Goal: Task Accomplishment & Management: Use online tool/utility

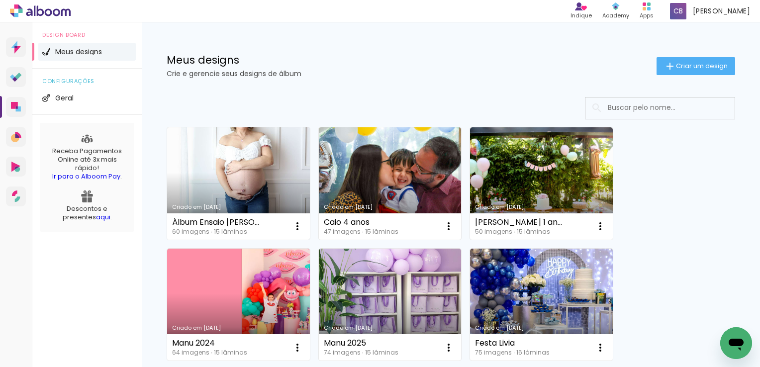
click at [262, 166] on link "Criado em [DATE]" at bounding box center [238, 183] width 143 height 112
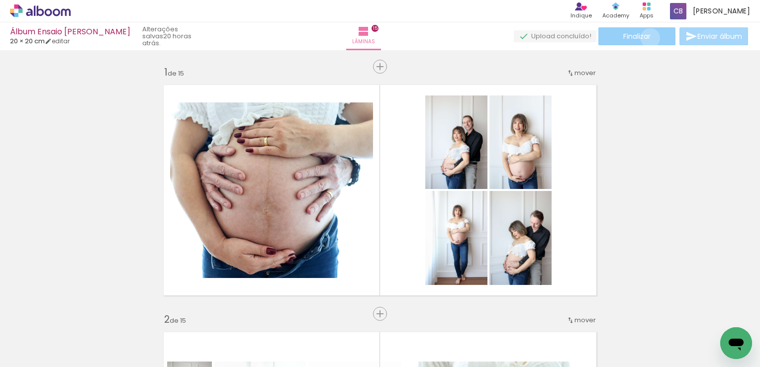
click at [647, 38] on span "Finalizar" at bounding box center [636, 36] width 27 height 7
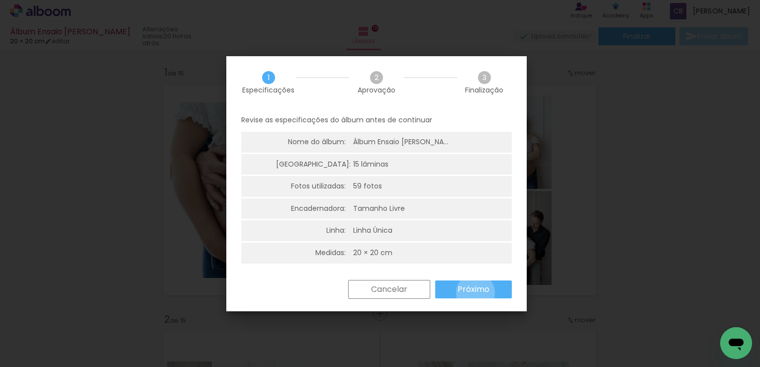
click at [0, 0] on slot "Próximo" at bounding box center [0, 0] width 0 height 0
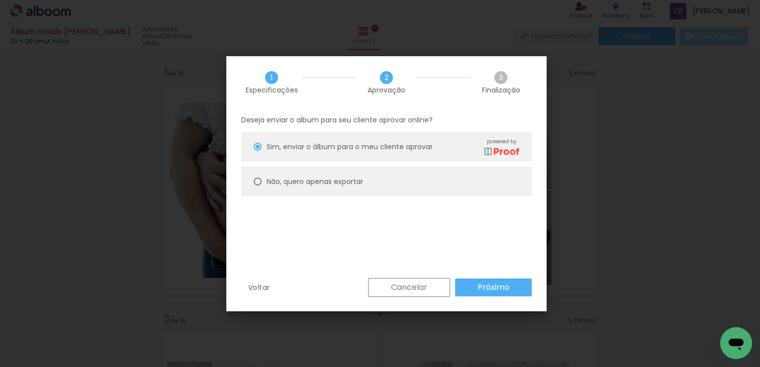
click at [0, 0] on slot "Não, quero apenas exportar" at bounding box center [0, 0] width 0 height 0
type paper-radio-button "on"
click at [0, 0] on slot "Próximo" at bounding box center [0, 0] width 0 height 0
type input "Alta, 300 DPI"
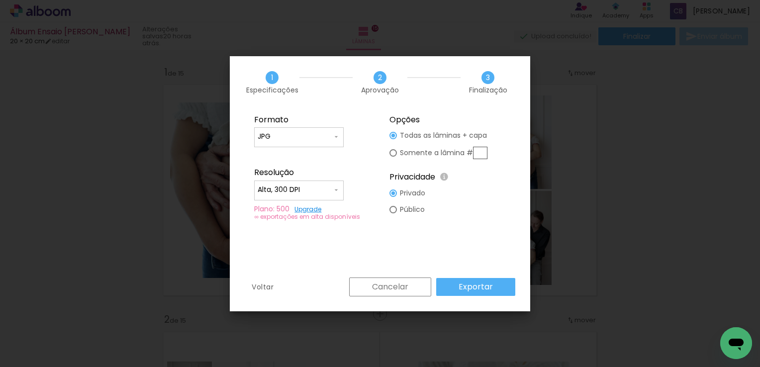
click at [0, 0] on slot "Exportar" at bounding box center [0, 0] width 0 height 0
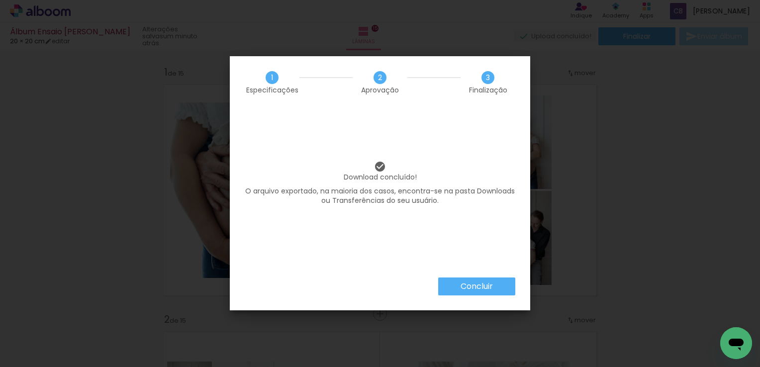
click at [0, 0] on slot "Concluir" at bounding box center [0, 0] width 0 height 0
